Goal: Task Accomplishment & Management: Use online tool/utility

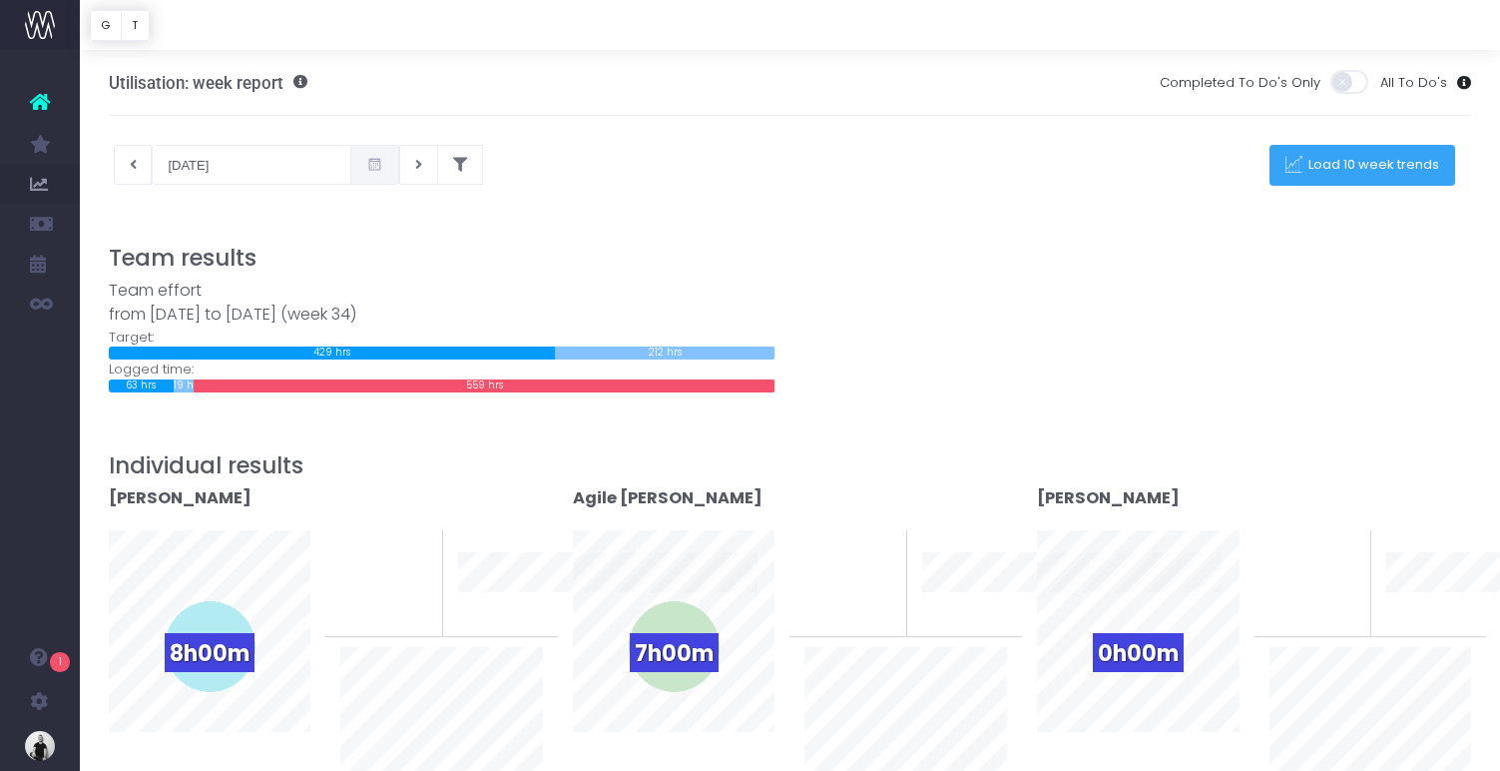
click at [1371, 167] on span "Load 10 week trends" at bounding box center [1372, 165] width 138 height 17
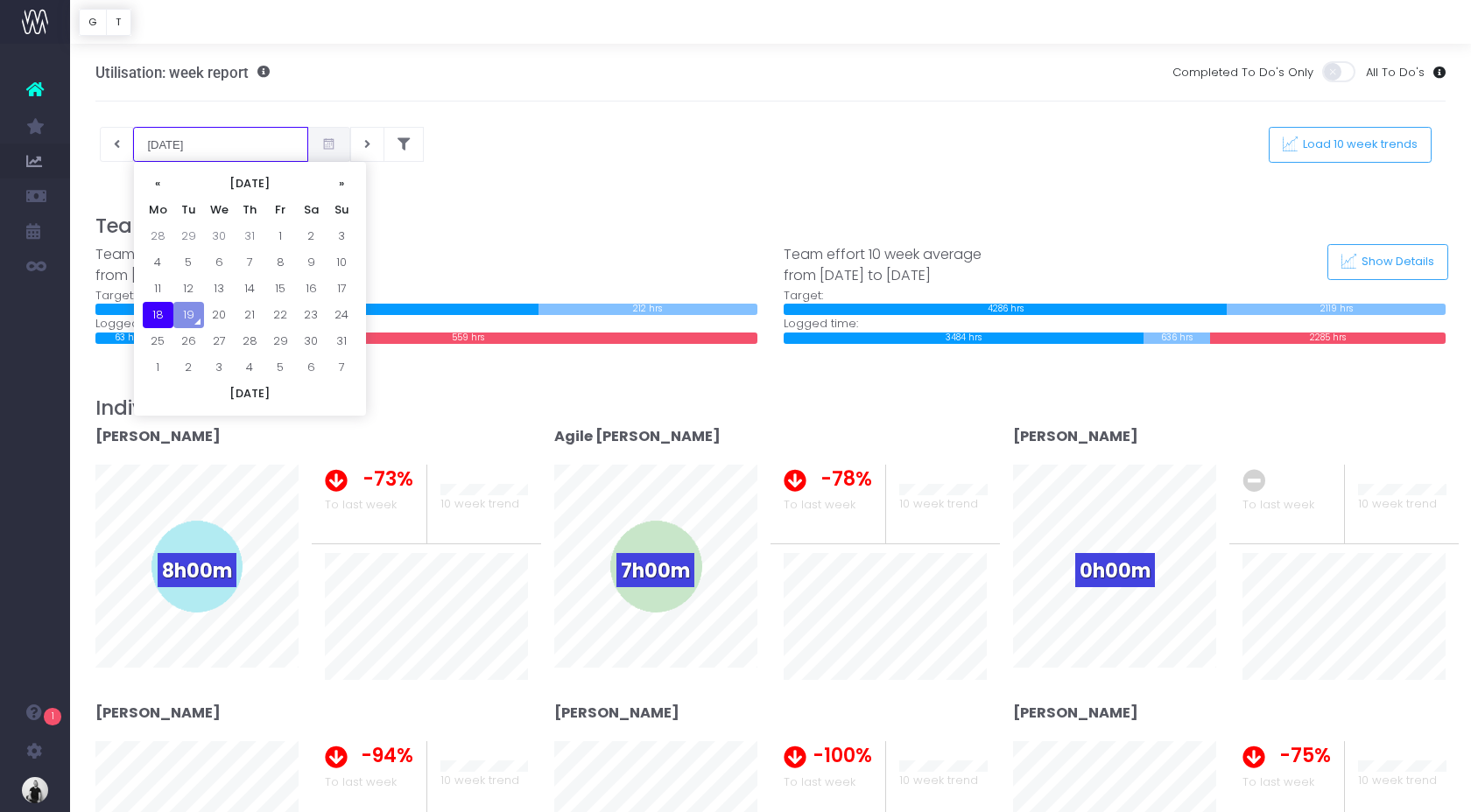
click at [161, 146] on input "18-08-2025" at bounding box center [221, 145] width 175 height 35
click at [161, 181] on th "«" at bounding box center [158, 184] width 31 height 26
click at [259, 343] on td "31" at bounding box center [250, 341] width 31 height 26
type input "31-07-2025"
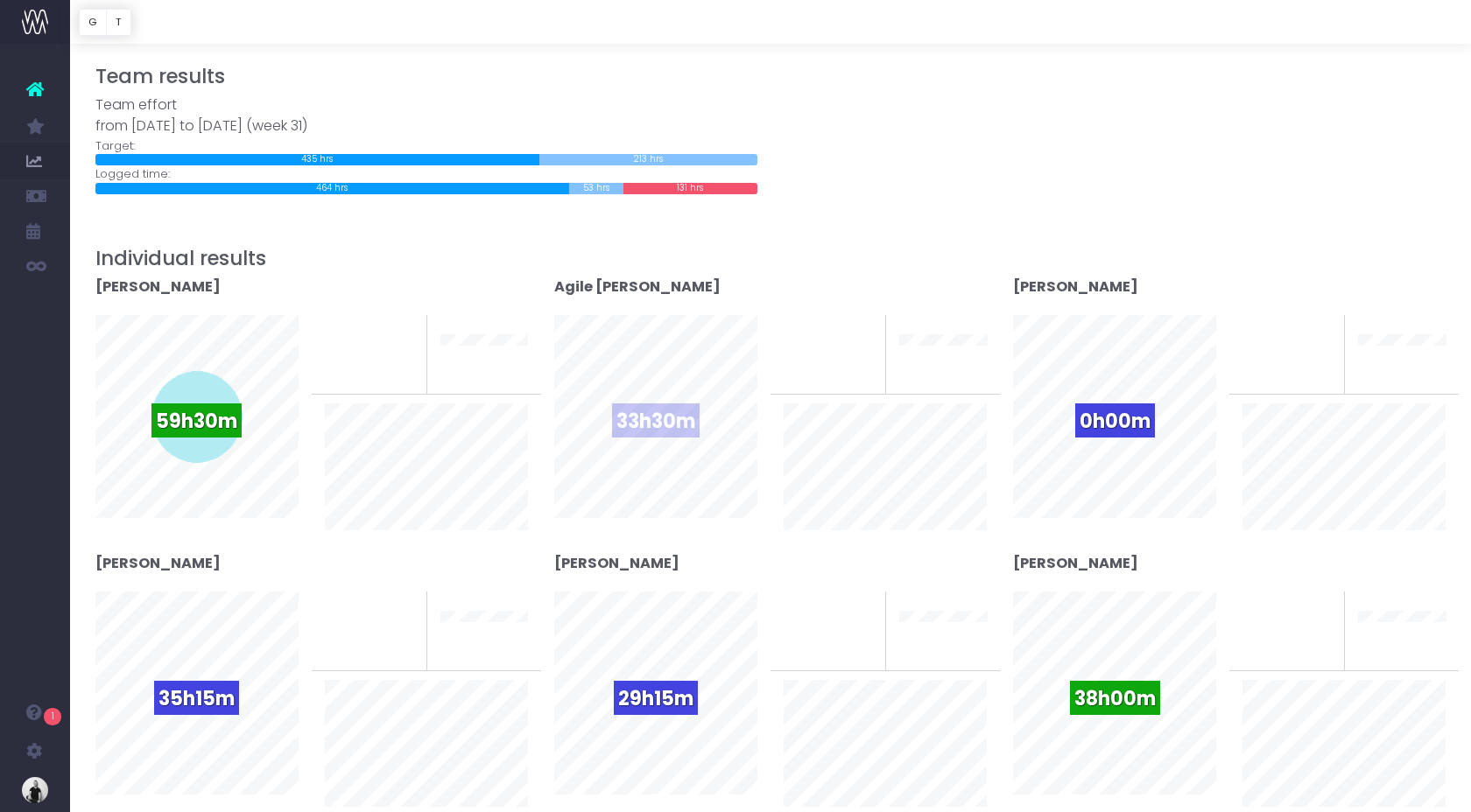
scroll to position [190, 0]
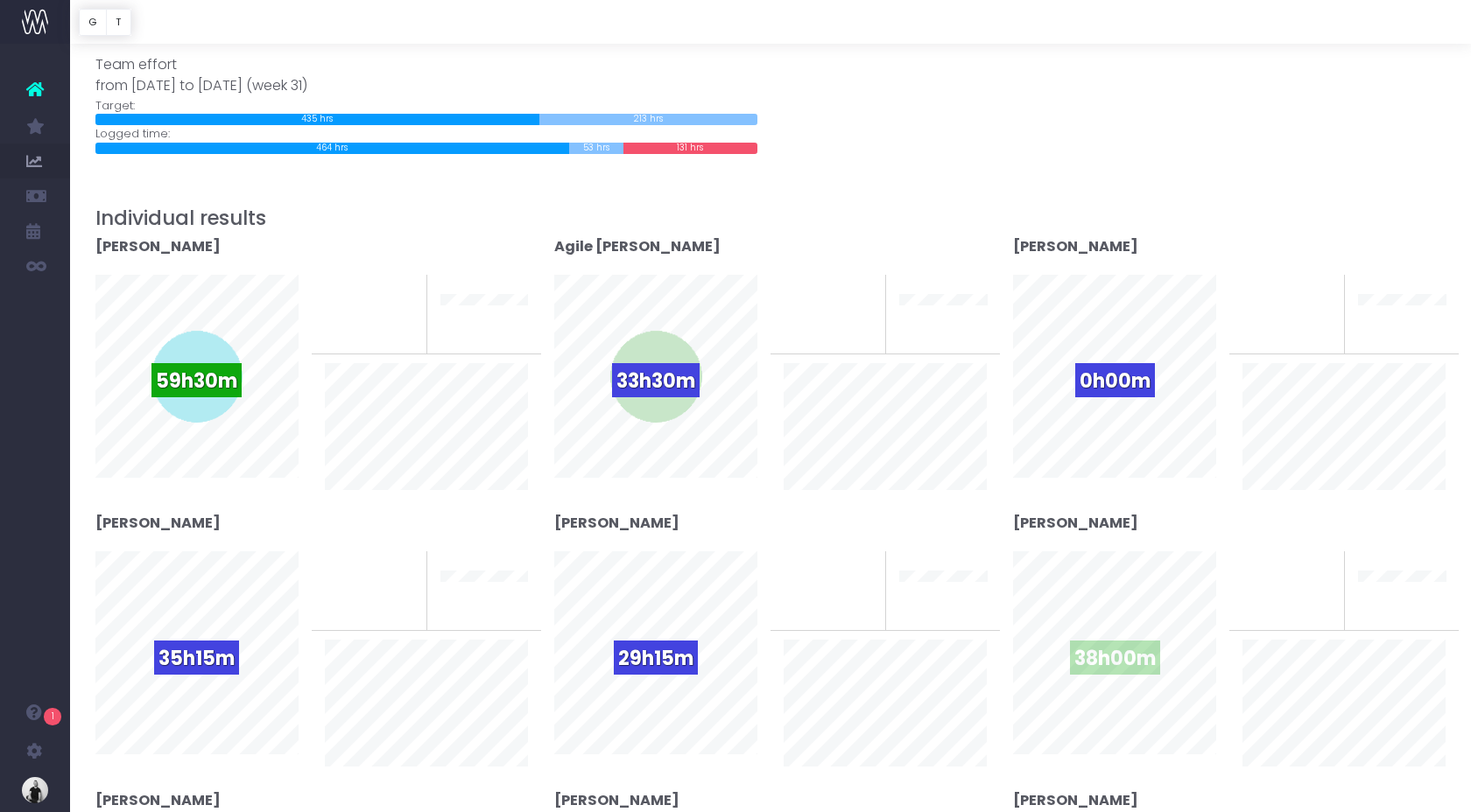
click at [1118, 623] on div "38h00m" at bounding box center [1115, 654] width 93 height 93
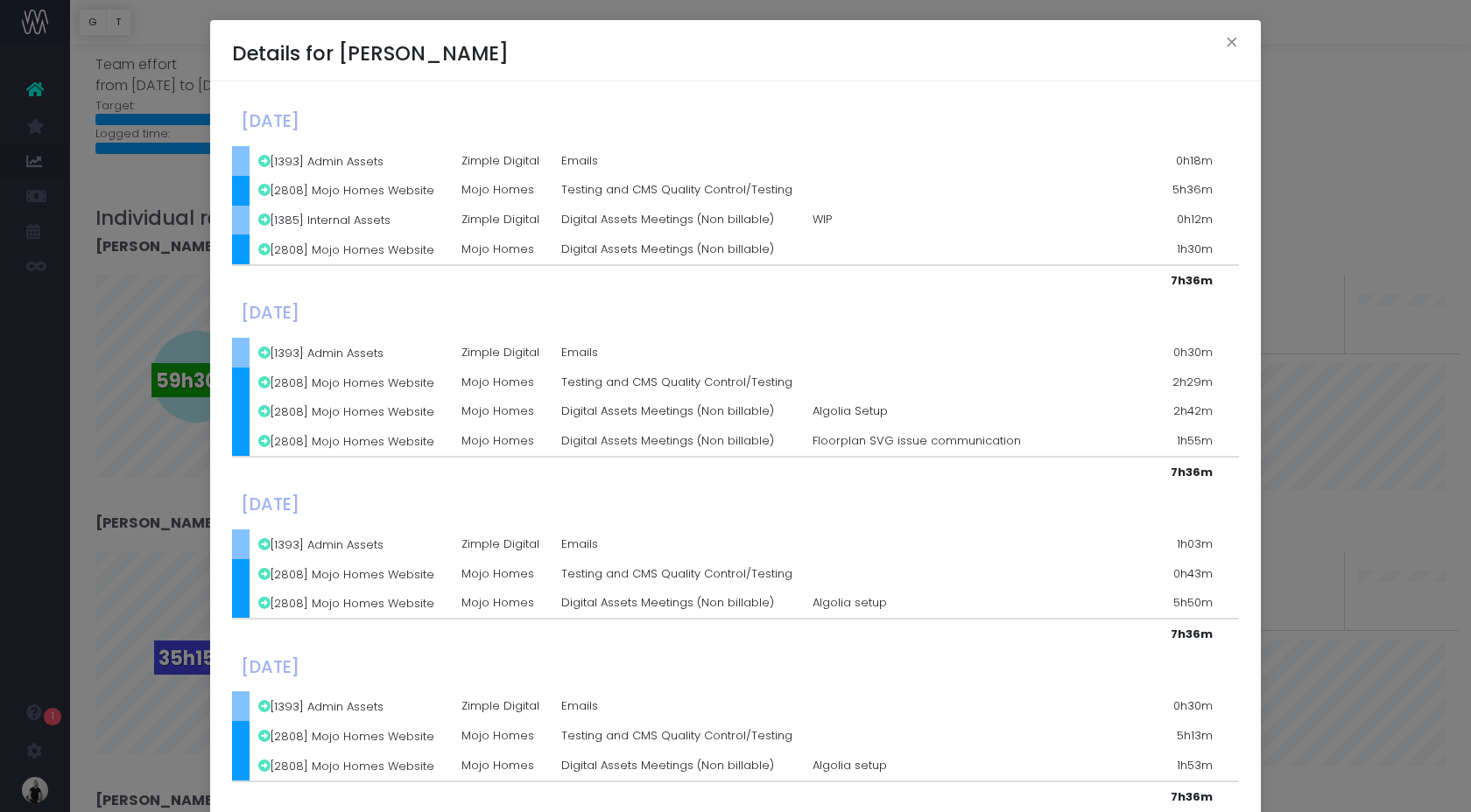
click at [1057, 525] on table "Monday, July 28th 2025 [1393] Admin Assets Zimple Digital Emails 0h18m [2808] M…" at bounding box center [736, 616] width 1007 height 1027
click at [1352, 205] on div "Details for Finbah Neill × Monday, July 28th 2025 [1393] Admin Assets Zimple Di…" at bounding box center [735, 406] width 1471 height 812
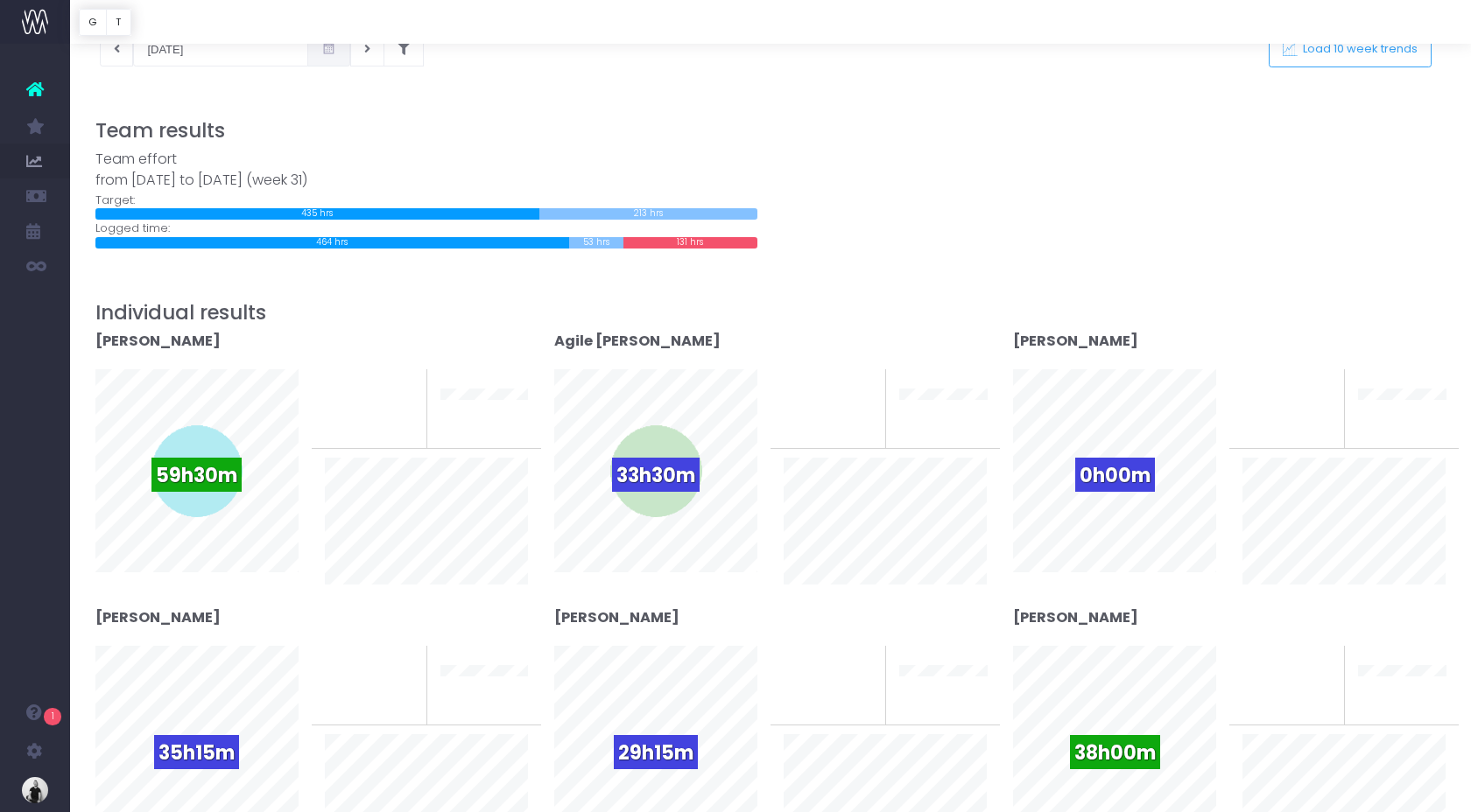
scroll to position [0, 0]
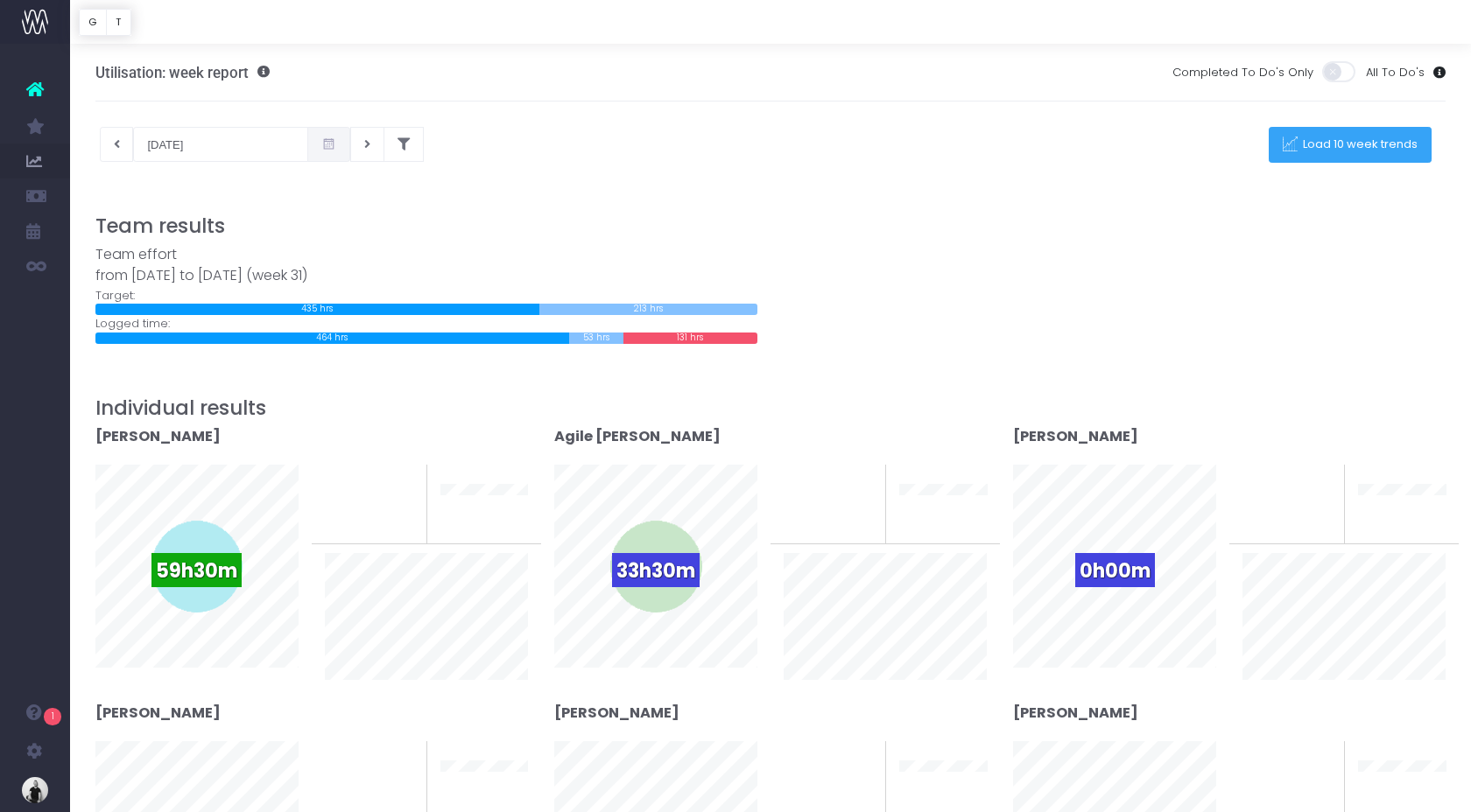
click at [1337, 134] on button "Load 10 week trends" at bounding box center [1350, 145] width 163 height 36
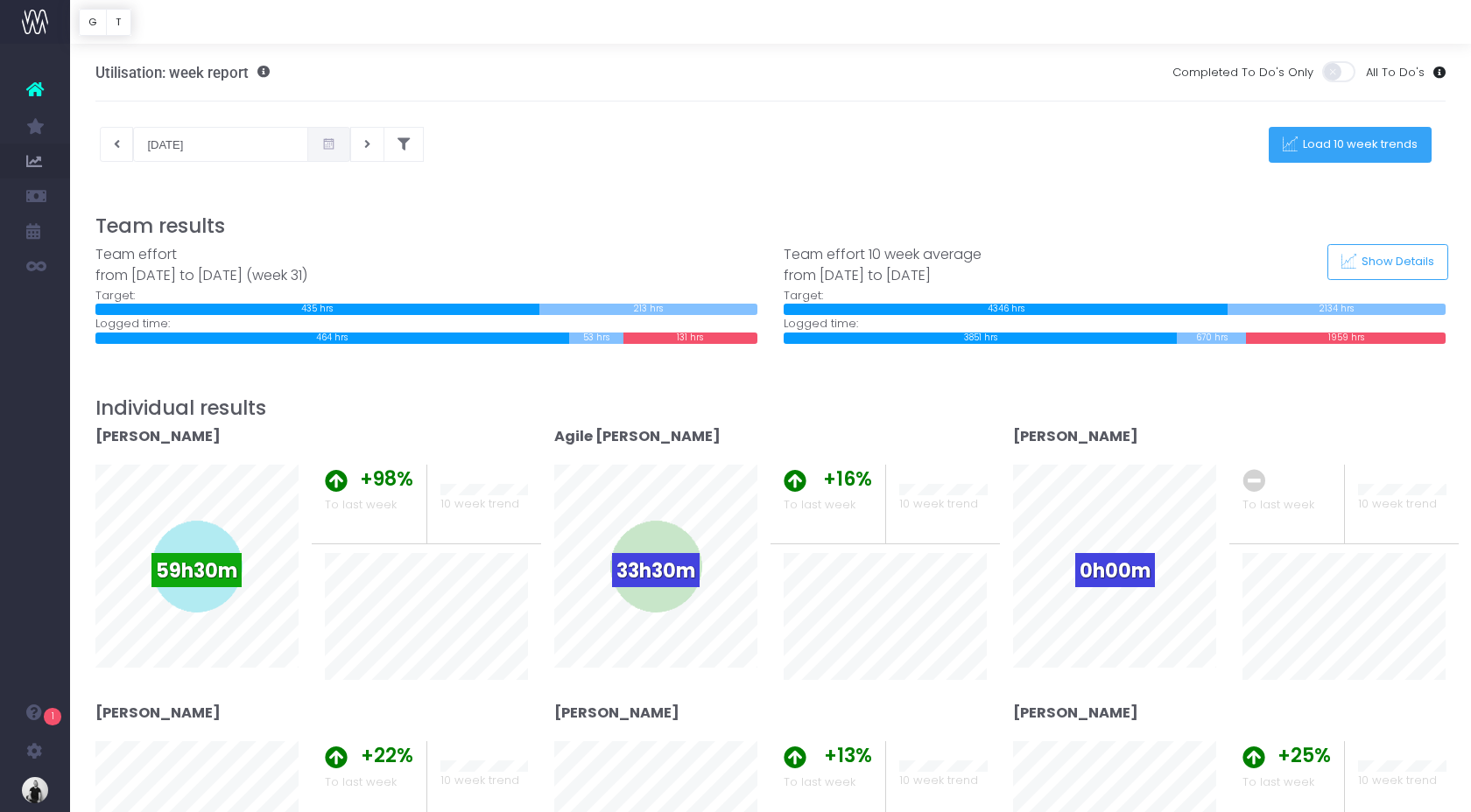
scroll to position [502, 0]
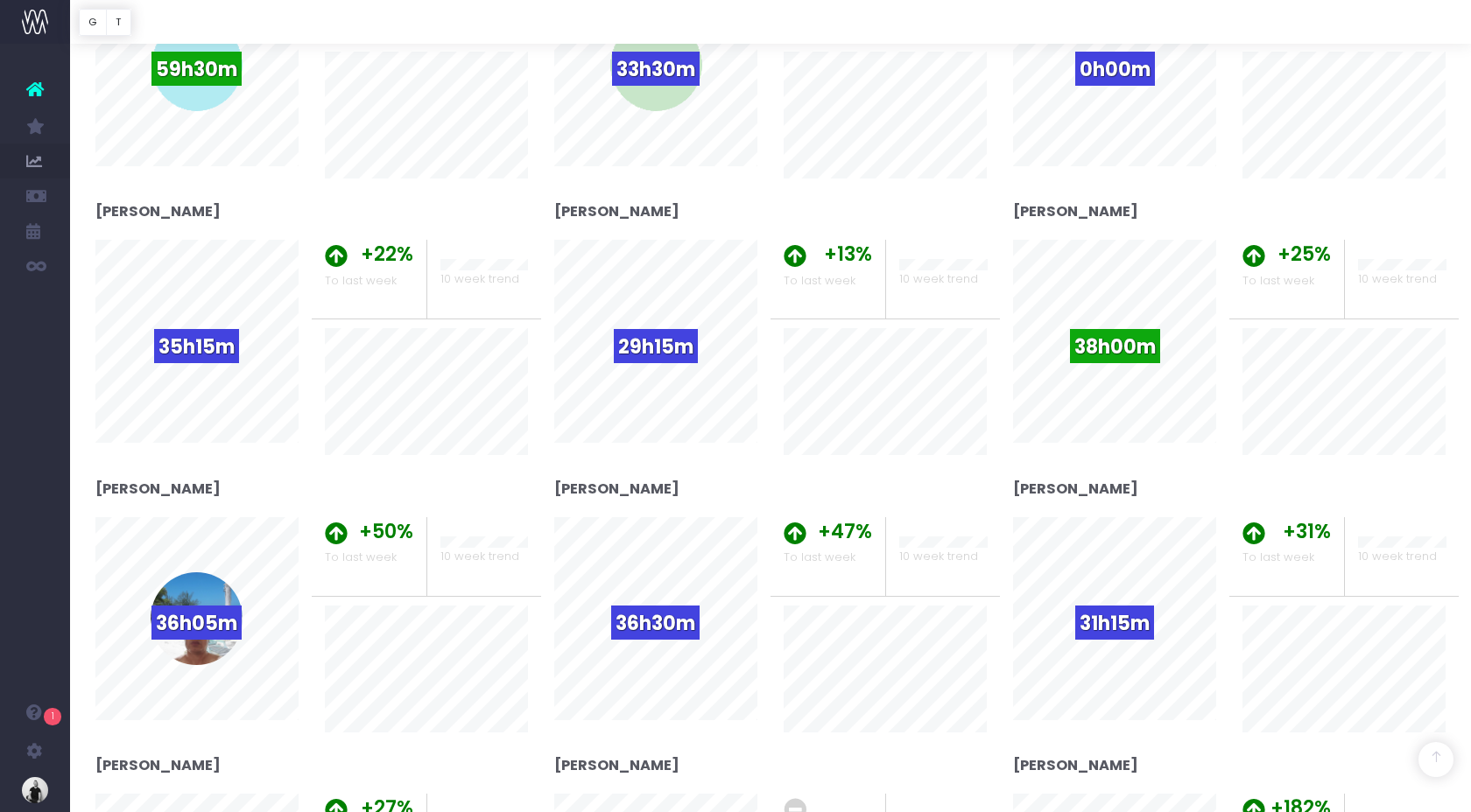
click at [1406, 551] on span "10 week trend" at bounding box center [1397, 557] width 79 height 18
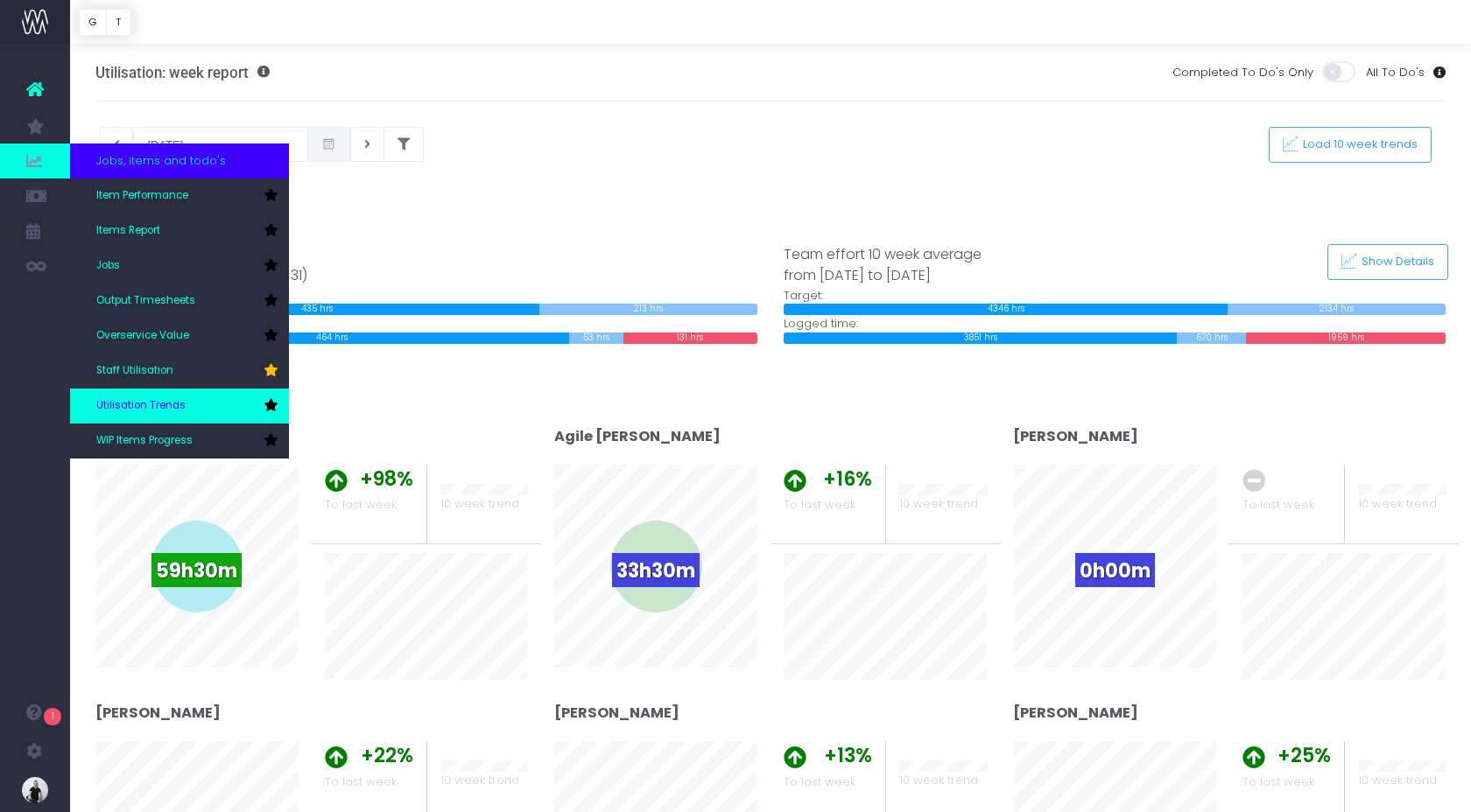
click at [150, 398] on span "Utilisation Trends" at bounding box center [141, 406] width 89 height 16
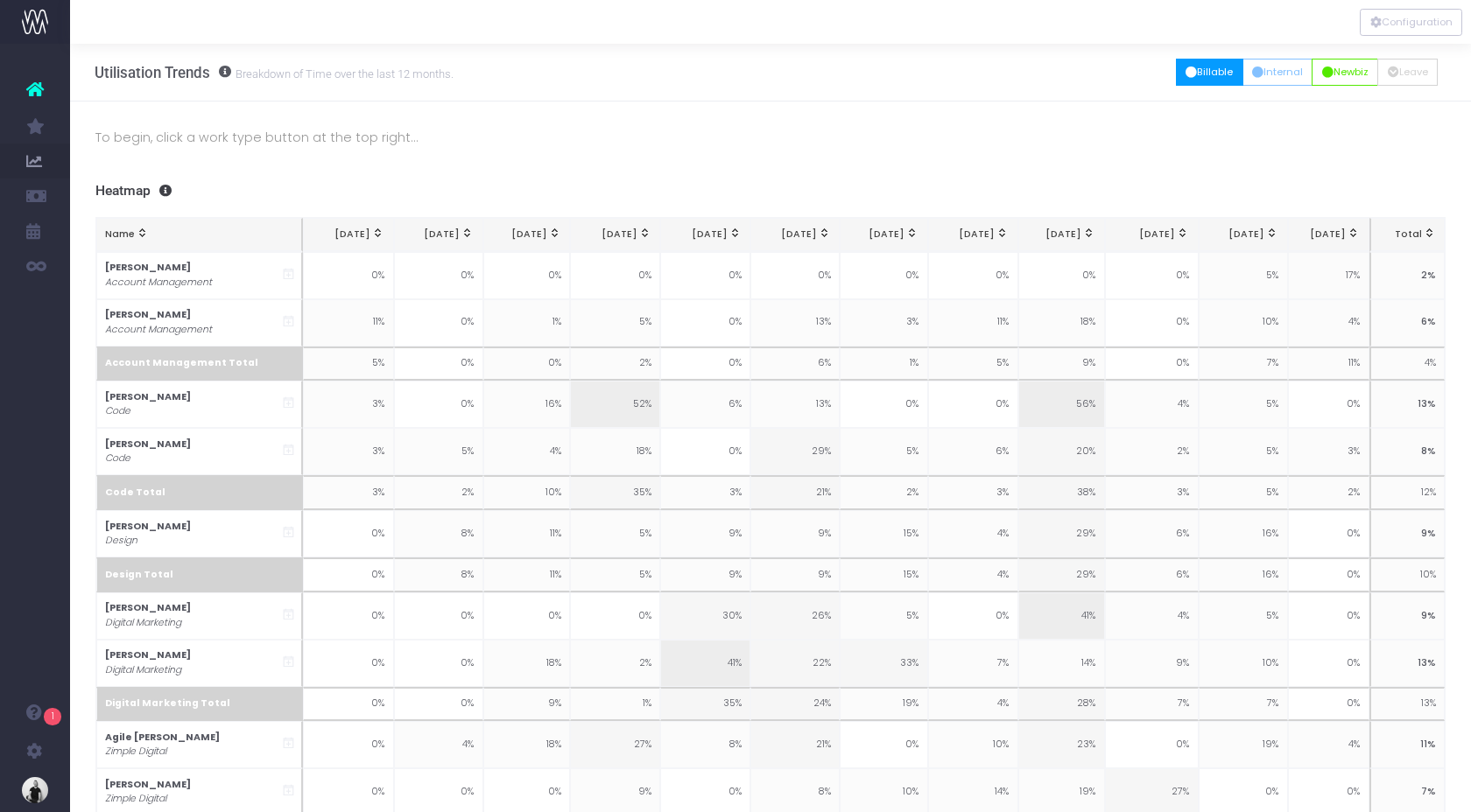
click at [1203, 80] on button "Billable" at bounding box center [1210, 72] width 68 height 27
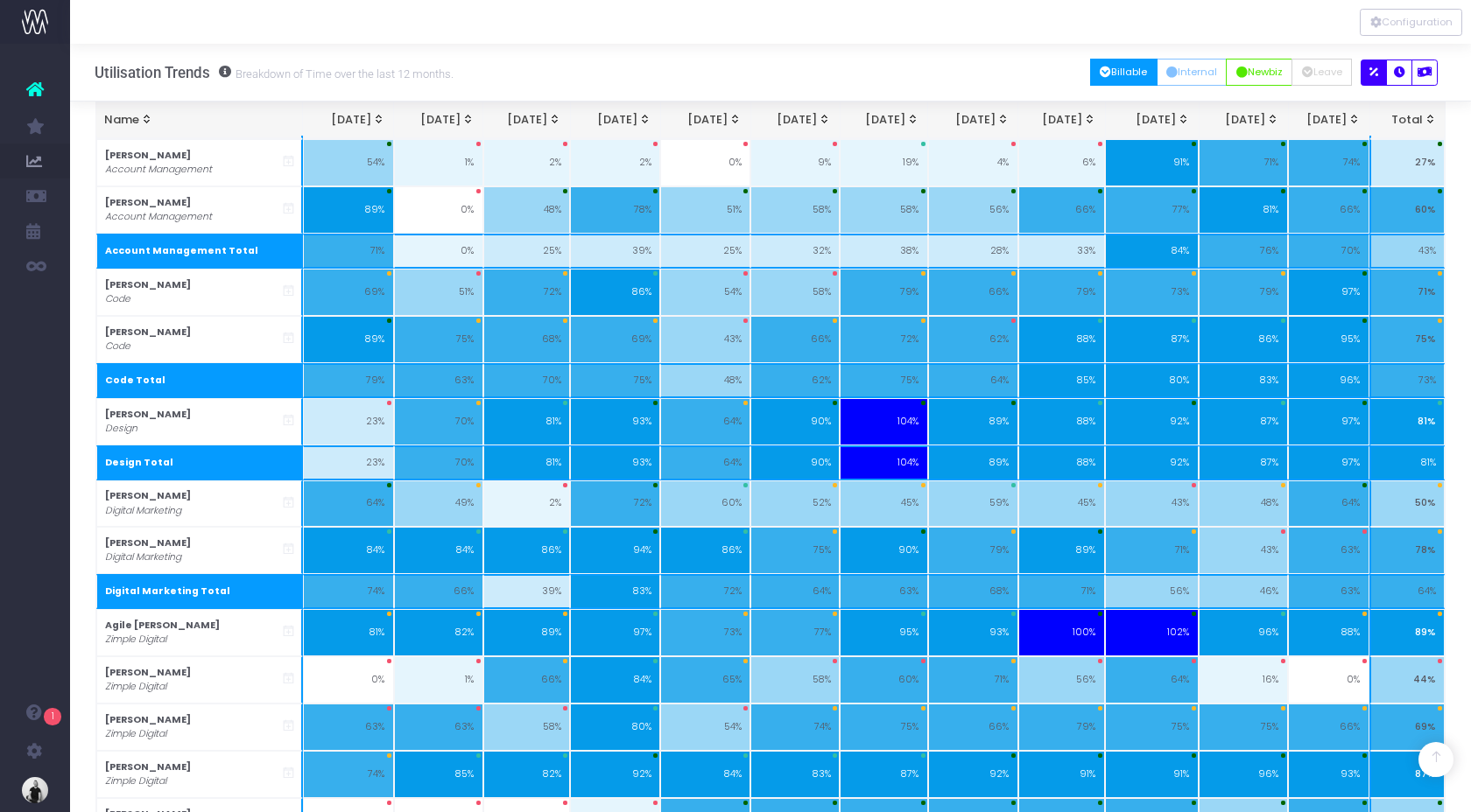
scroll to position [514, 0]
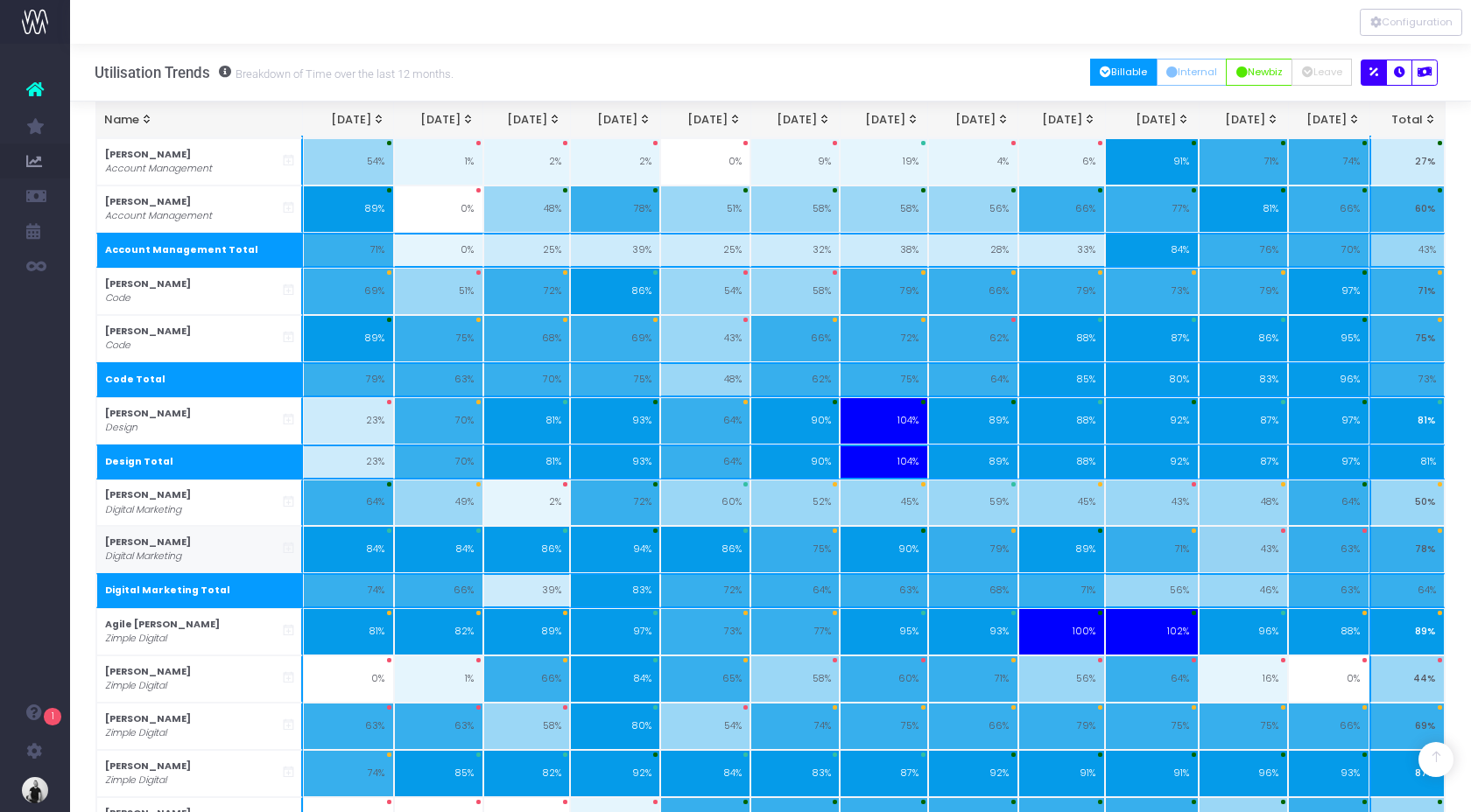
click at [290, 555] on icon at bounding box center [288, 548] width 15 height 15
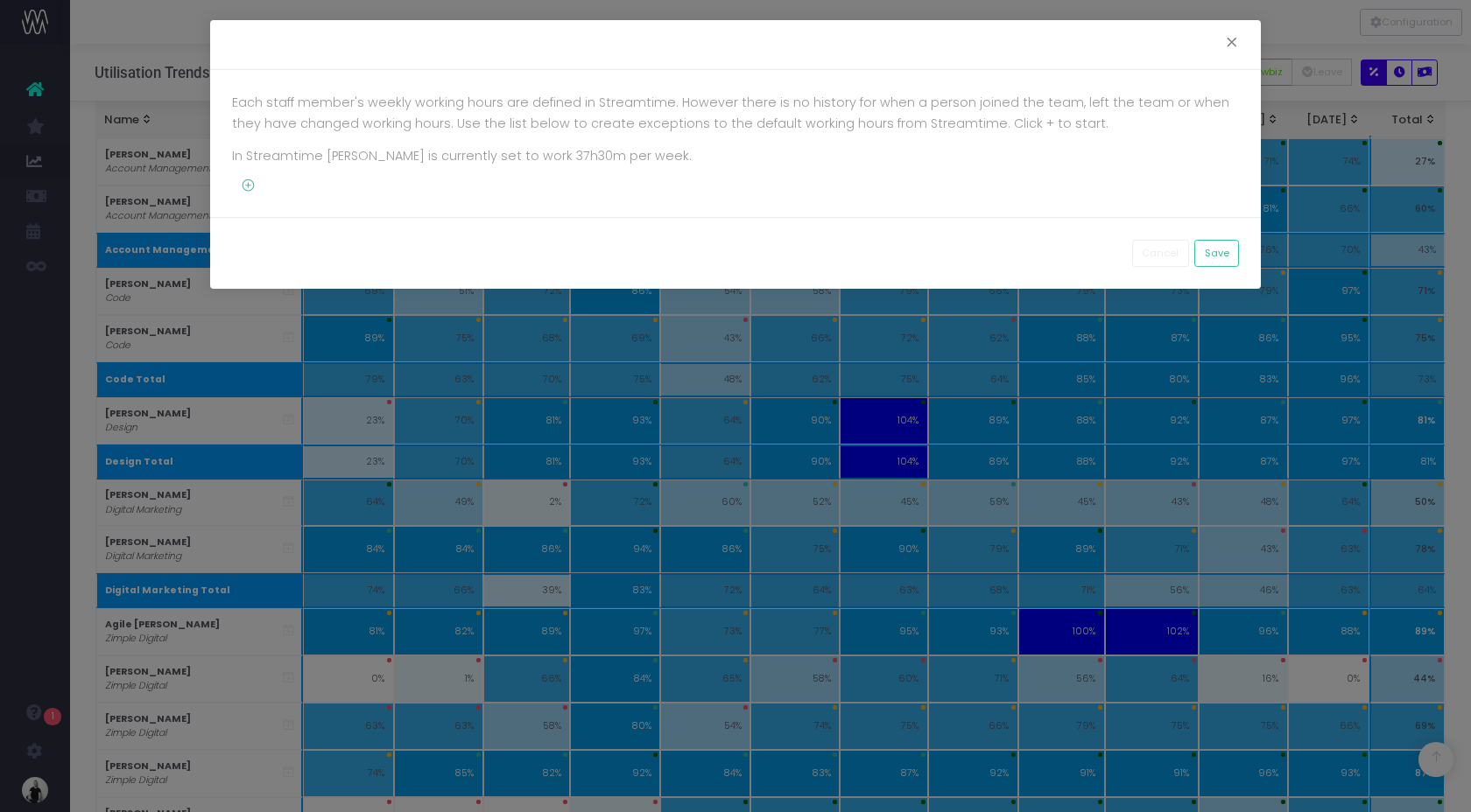
click at [261, 553] on div "× Each staff member's weekly working hours are defined in Streamtime. However t…" at bounding box center [735, 406] width 1471 height 812
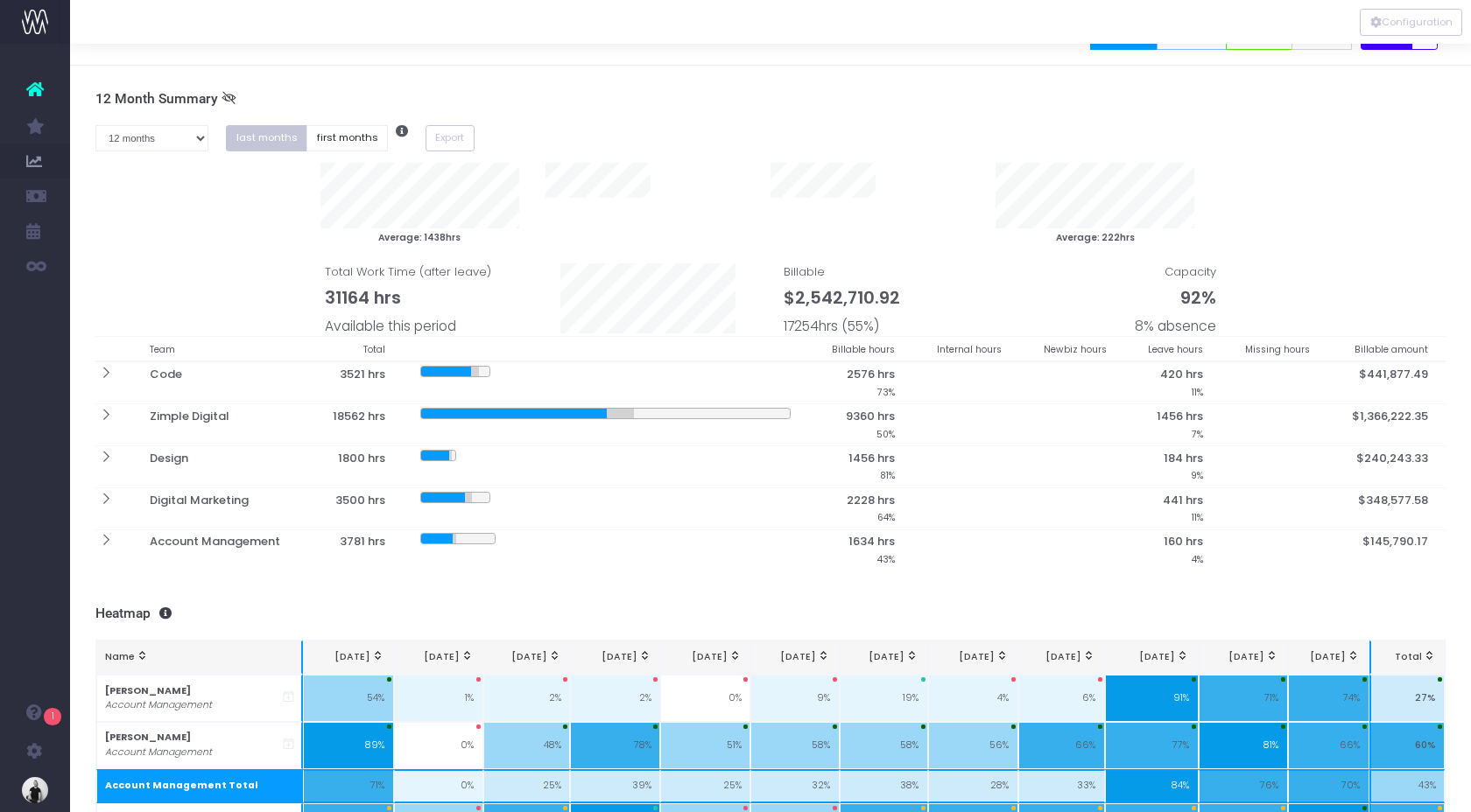
scroll to position [0, 0]
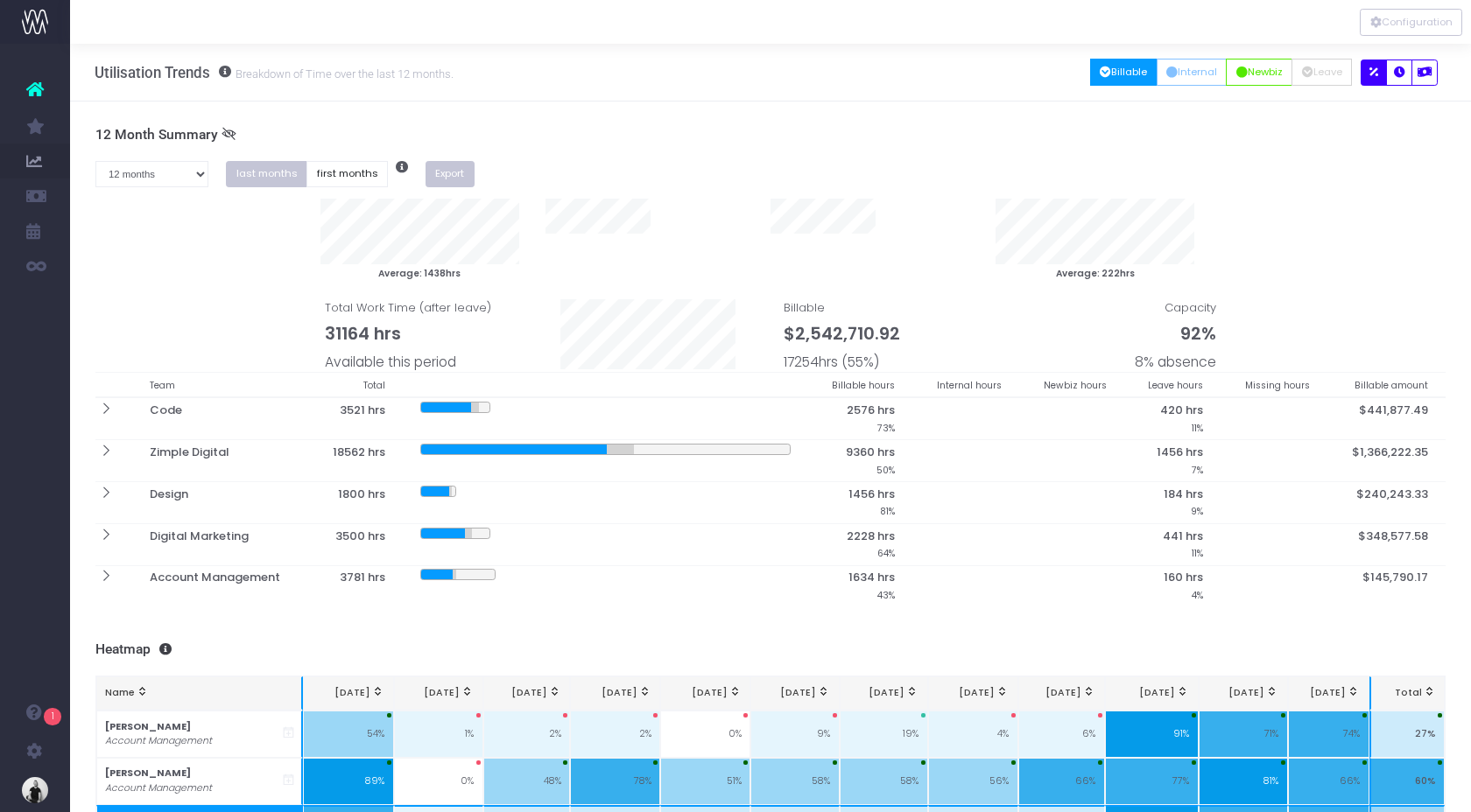
click at [448, 176] on button "Export" at bounding box center [450, 175] width 49 height 27
